Goal: Information Seeking & Learning: Learn about a topic

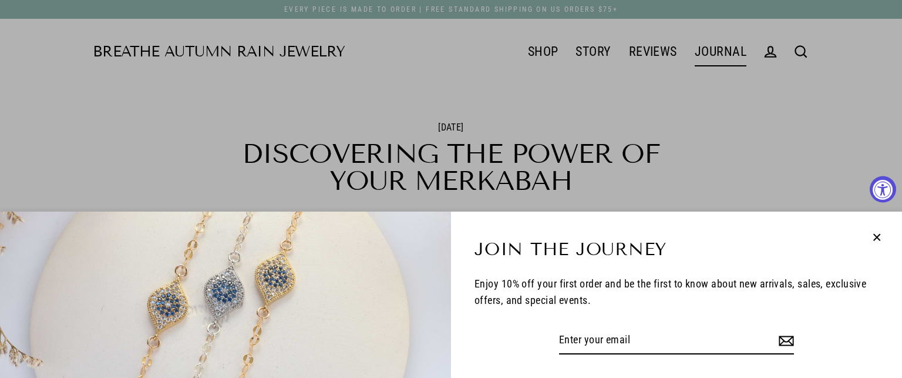
click at [879, 241] on icon "button" at bounding box center [876, 237] width 15 height 15
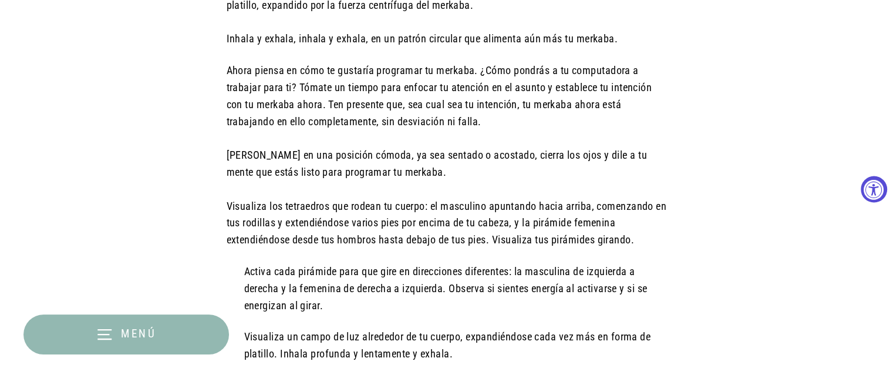
scroll to position [1996, 0]
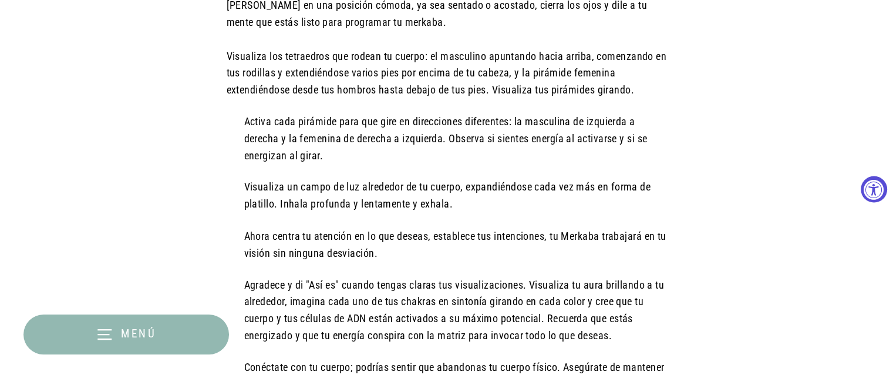
drag, startPoint x: 867, startPoint y: 1, endPoint x: 827, endPoint y: 112, distance: 117.6
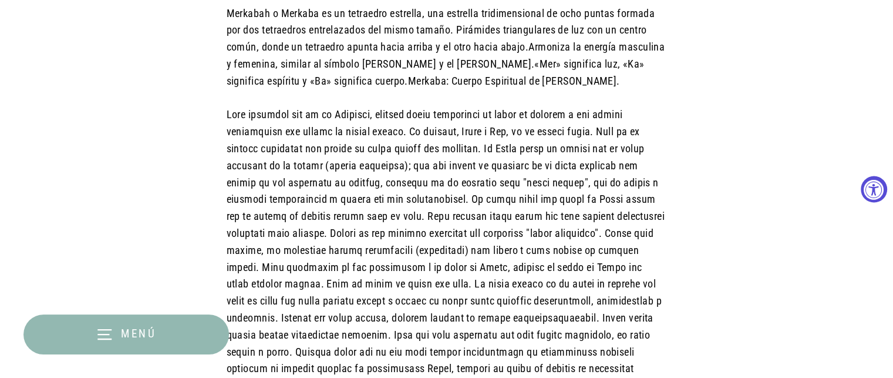
scroll to position [528, 0]
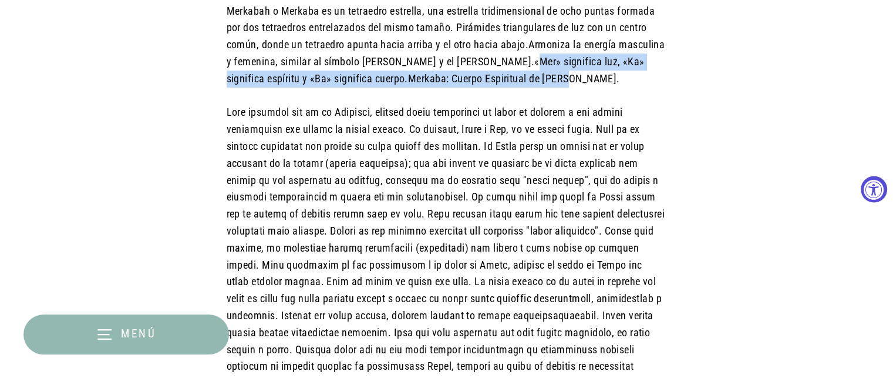
drag, startPoint x: 442, startPoint y: 60, endPoint x: 496, endPoint y: 86, distance: 59.3
click at [449, 63] on font "«Mer» significa luz, «Ka» significa espíritu y «Ba» significa cuerpo." at bounding box center [436, 69] width 418 height 29
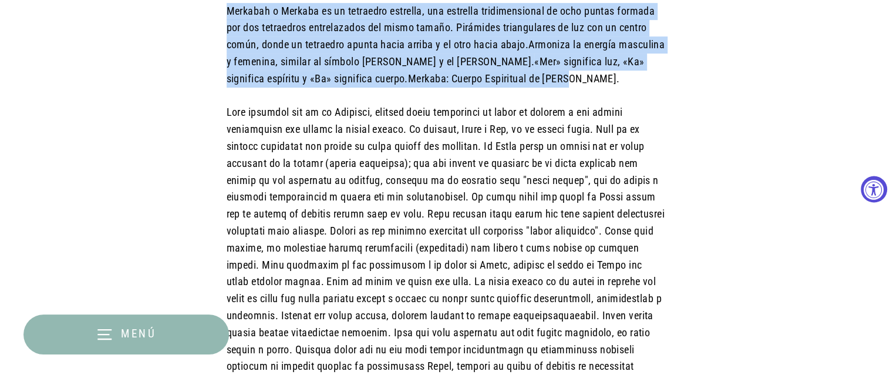
drag, startPoint x: 228, startPoint y: 9, endPoint x: 474, endPoint y: 75, distance: 254.6
copy div "Merkabah o Merkaba es un tetraedro estrella, una estrella tridimensional de och…"
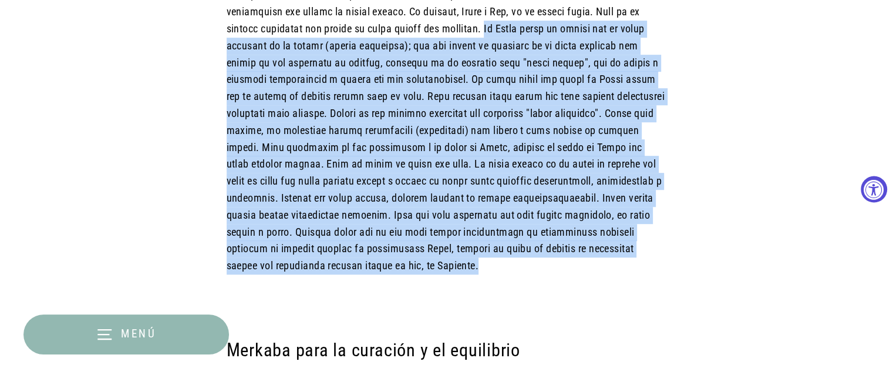
drag, startPoint x: 480, startPoint y: 30, endPoint x: 653, endPoint y: 271, distance: 297.0
click at [653, 271] on p at bounding box center [447, 138] width 440 height 304
copy font "Lo Ipsum dolor si ametco adi el seddo eiusmodt in ut labore (etdolo magnaaliq);…"
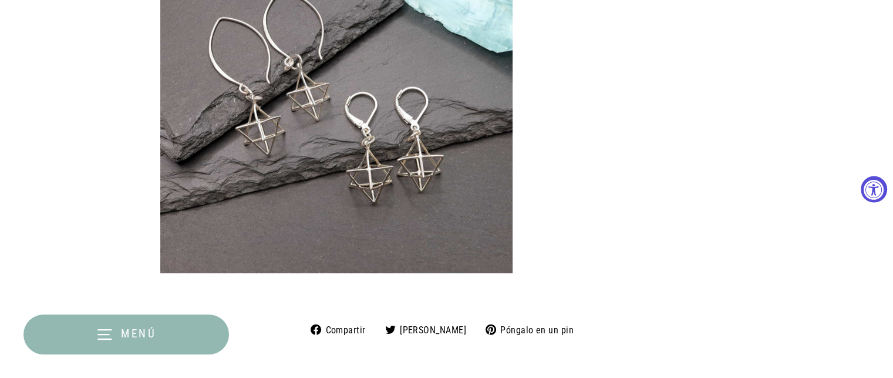
scroll to position [3229, 0]
